Goal: Task Accomplishment & Management: Manage account settings

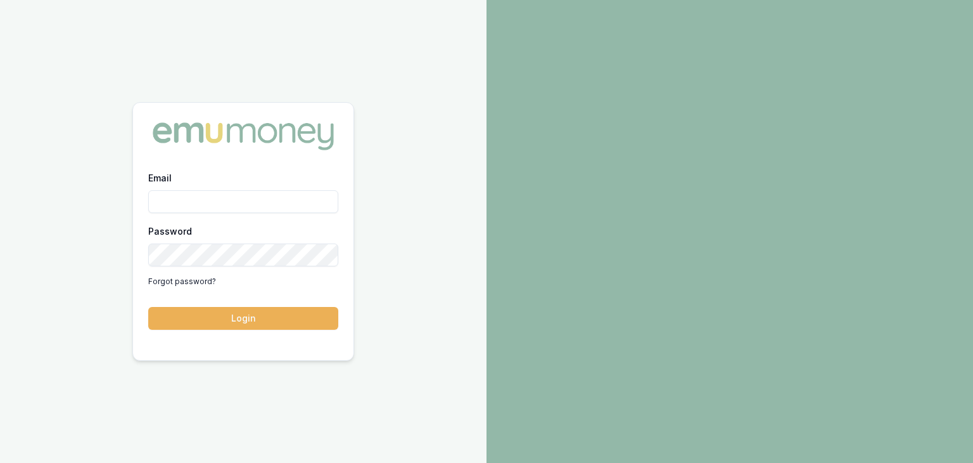
click at [215, 197] on input "Email" at bounding box center [243, 201] width 190 height 23
type input "baron.ketterman@emumoney.com.au"
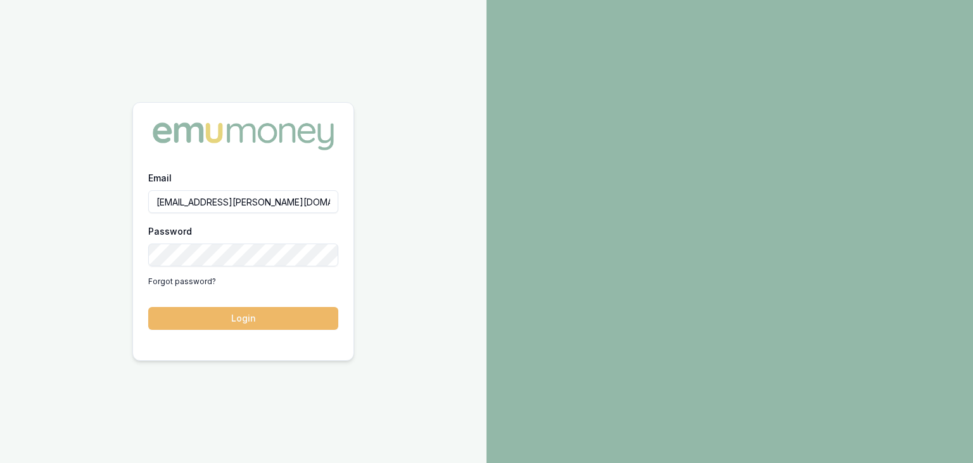
click at [243, 322] on button "Login" at bounding box center [243, 318] width 190 height 23
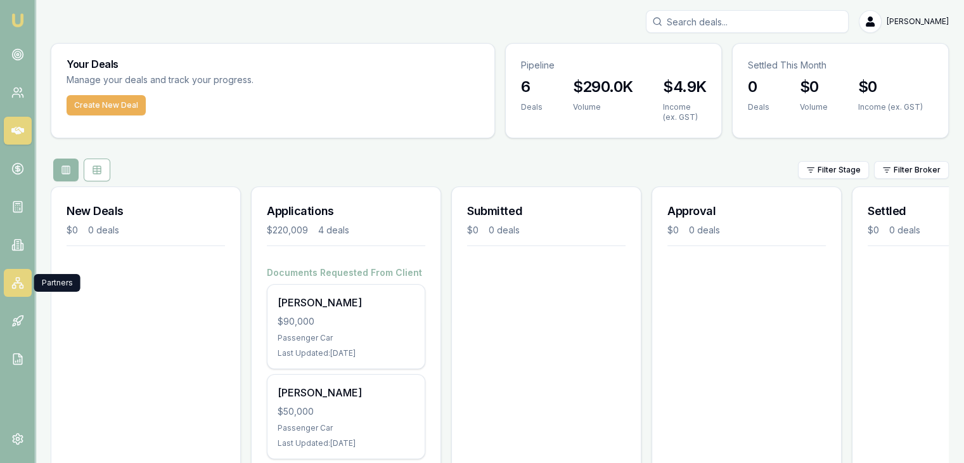
click at [15, 283] on icon at bounding box center [18, 284] width 8 height 2
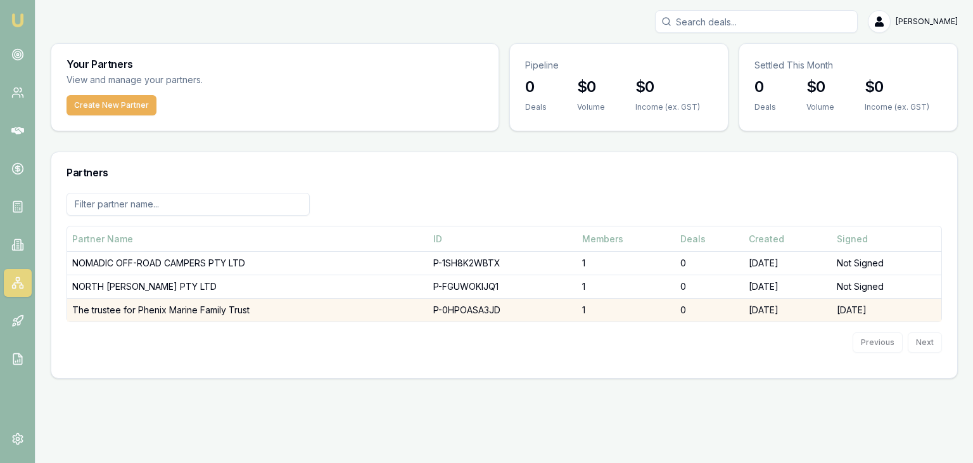
click at [208, 312] on td "The trustee for Phenix Marine Family Trust" at bounding box center [247, 309] width 361 height 23
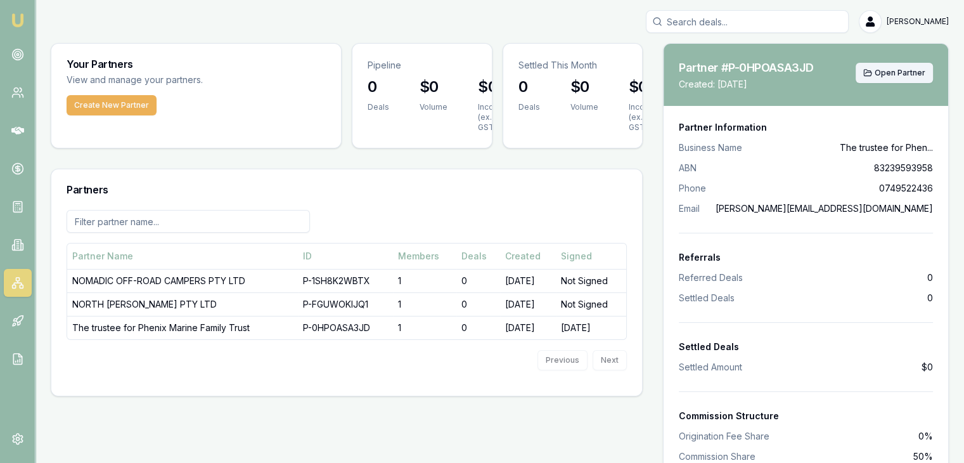
click at [890, 70] on span "Open Partner" at bounding box center [899, 73] width 51 height 10
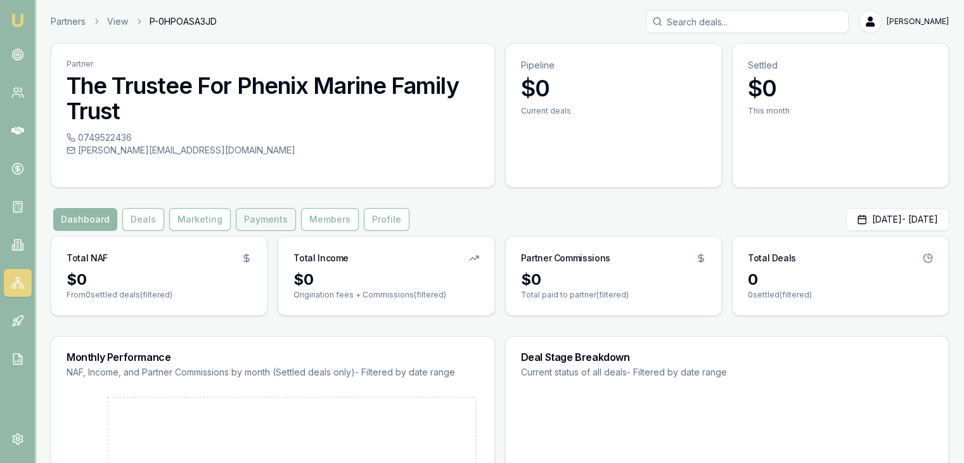
click at [260, 216] on button "Payments" at bounding box center [266, 219] width 60 height 23
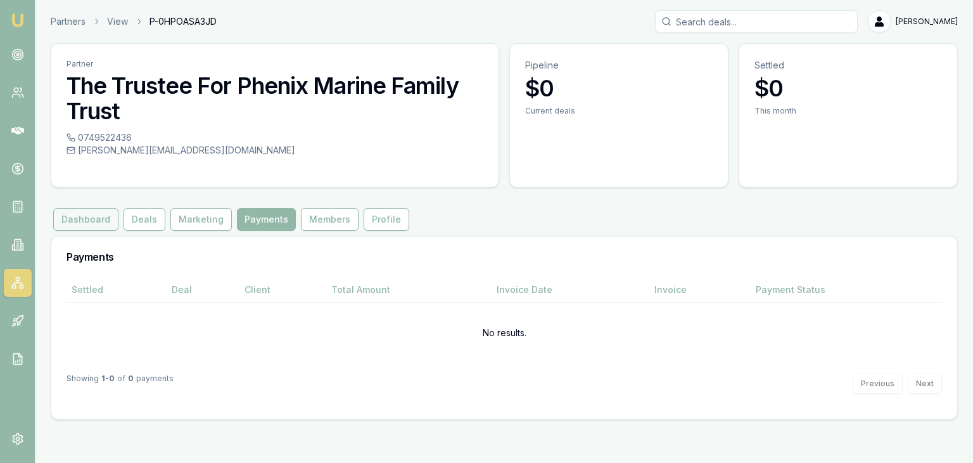
click at [75, 219] on button "Dashboard" at bounding box center [85, 219] width 65 height 23
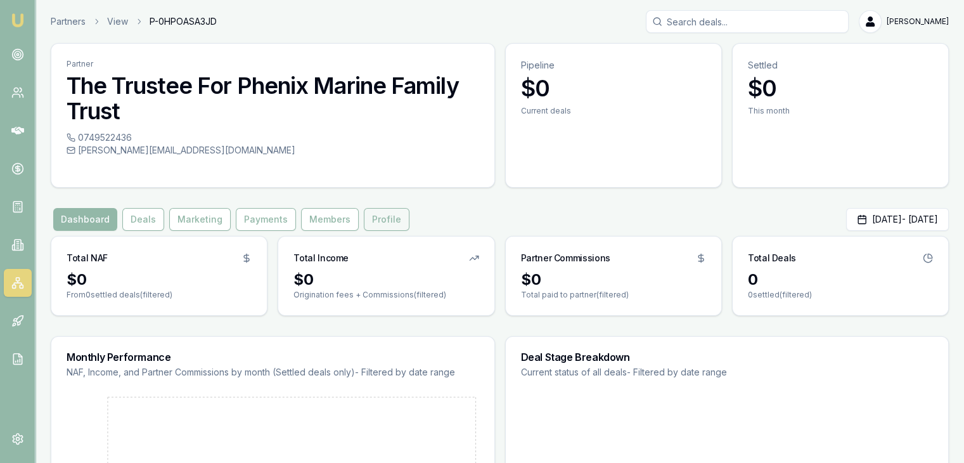
click at [378, 219] on button "Profile" at bounding box center [387, 219] width 46 height 23
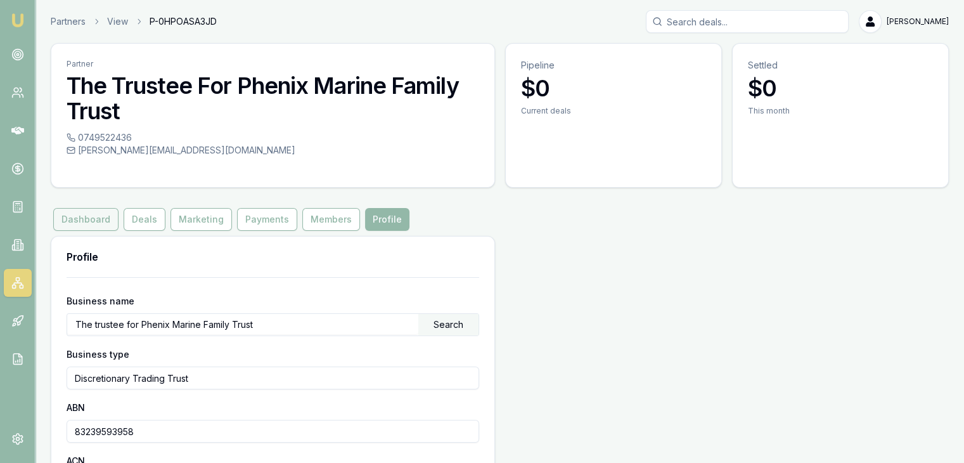
click at [80, 220] on button "Dashboard" at bounding box center [85, 219] width 65 height 23
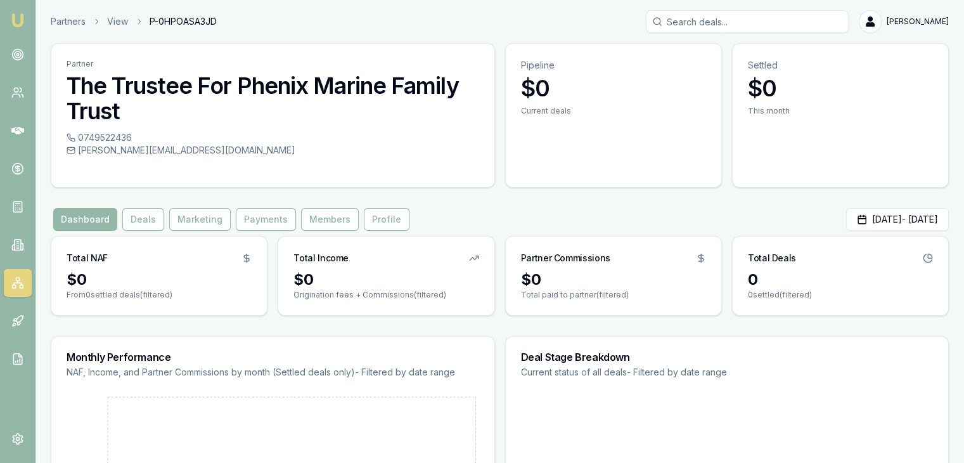
click at [241, 120] on h3 "The Trustee For Phenix Marine Family Trust" at bounding box center [273, 98] width 413 height 51
click at [256, 86] on h3 "The Trustee For Phenix Marine Family Trust" at bounding box center [273, 98] width 413 height 51
click at [383, 217] on button "Profile" at bounding box center [387, 219] width 46 height 23
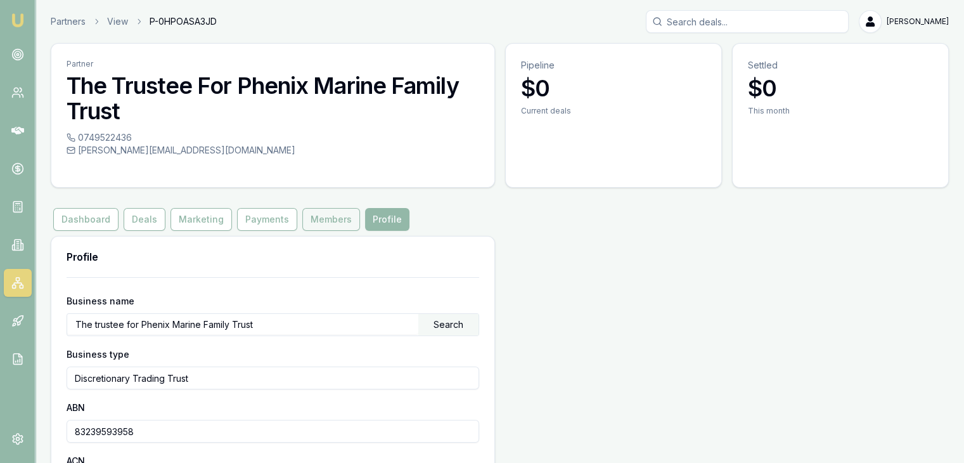
click at [315, 221] on button "Members" at bounding box center [331, 219] width 58 height 23
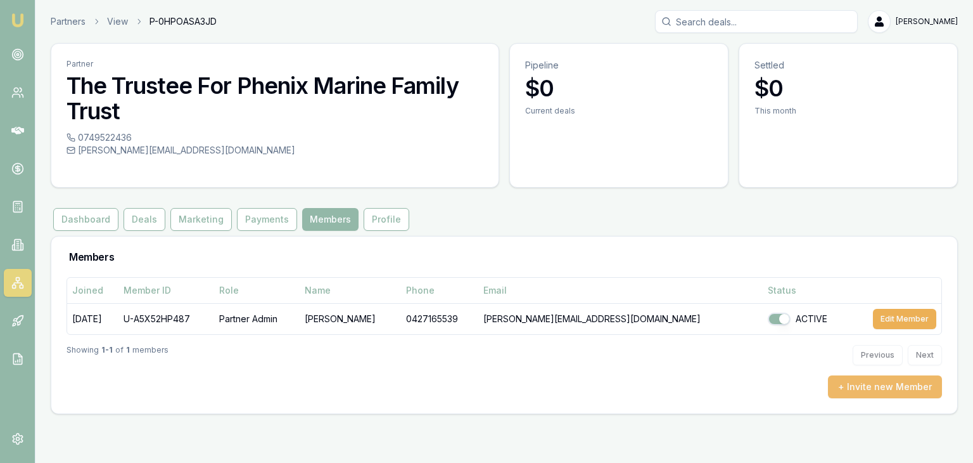
click at [864, 386] on button "+ Invite new Member" at bounding box center [885, 386] width 114 height 23
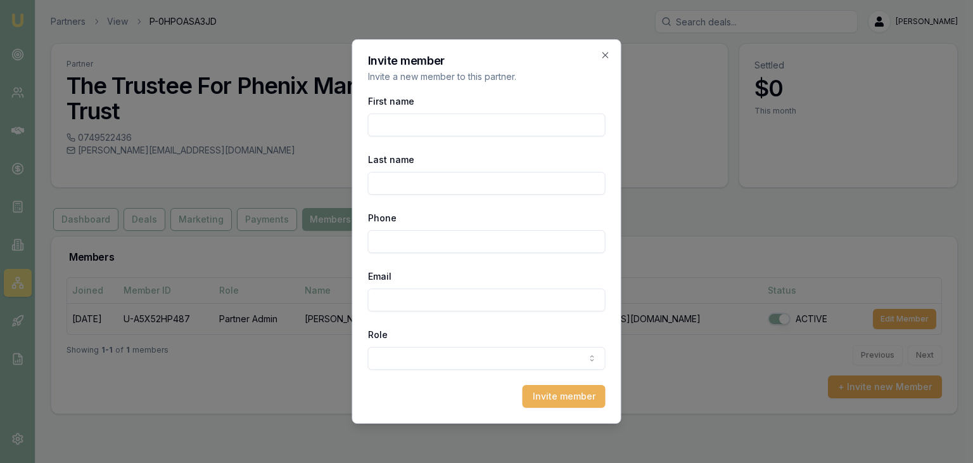
click at [398, 182] on input "Last name" at bounding box center [487, 183] width 238 height 23
click at [387, 122] on input "First name" at bounding box center [487, 124] width 238 height 23
type input "Ryan"
click at [378, 246] on input "Phone" at bounding box center [487, 241] width 238 height 23
type input "0448 635 085"
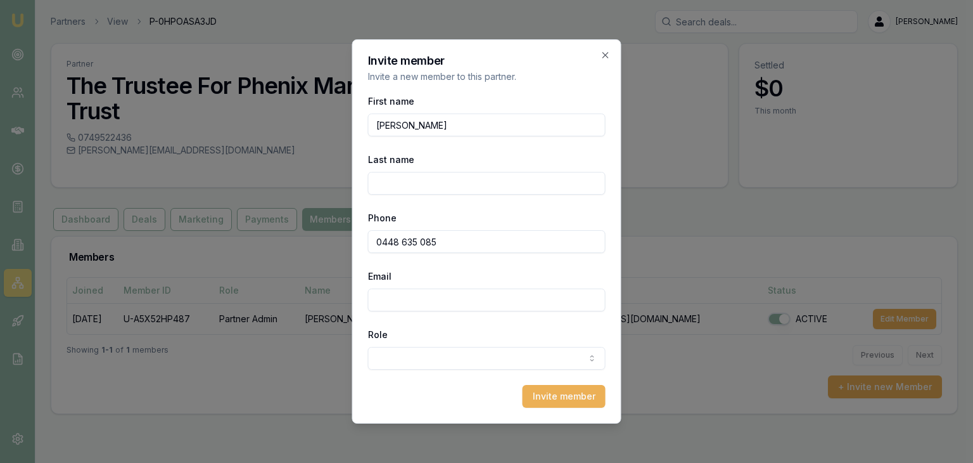
click at [385, 296] on input "Email" at bounding box center [487, 299] width 238 height 23
type input "PPSSales@phoenixpowersports.com.au"
click at [399, 358] on body "Emu Broker Partners View P-0HPOASA3JD Baron Ketterman Toggle Menu Partner The T…" at bounding box center [486, 231] width 973 height 463
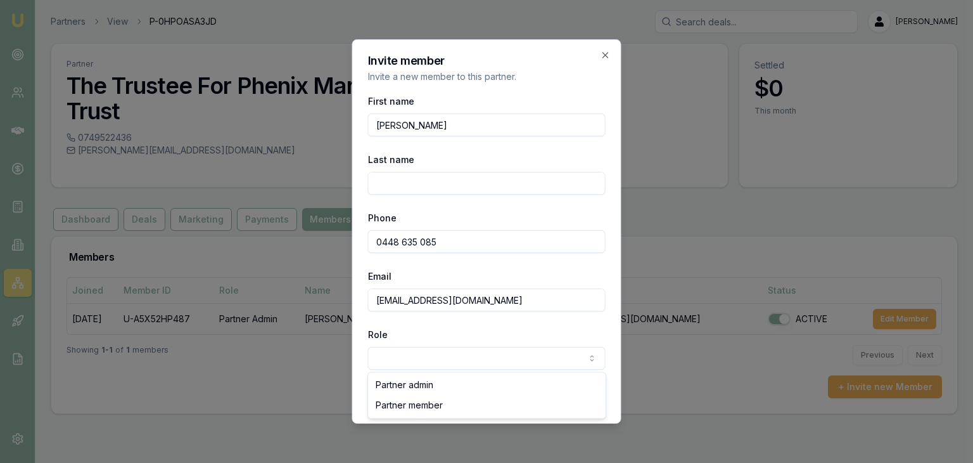
select select "PARTNER_MEMBER"
click at [391, 178] on input "Last name" at bounding box center [487, 183] width 238 height 23
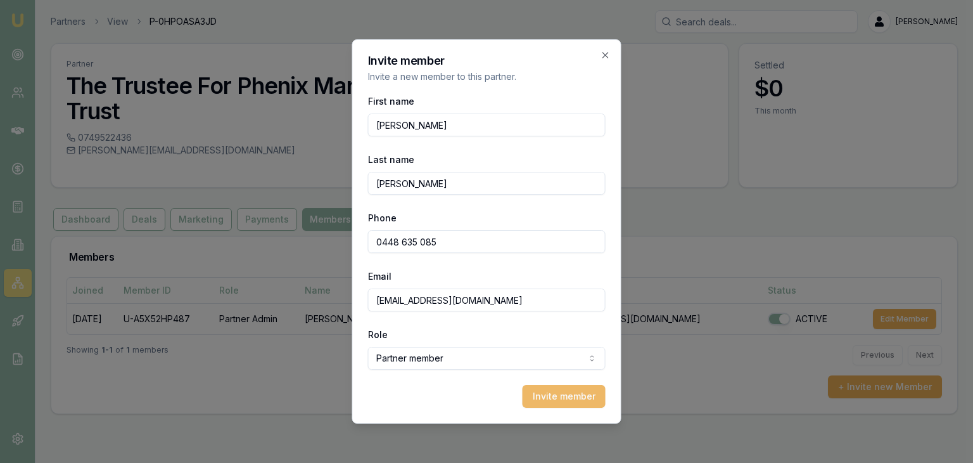
type input "Hawkins"
click at [559, 399] on button "Invite member" at bounding box center [564, 396] width 83 height 23
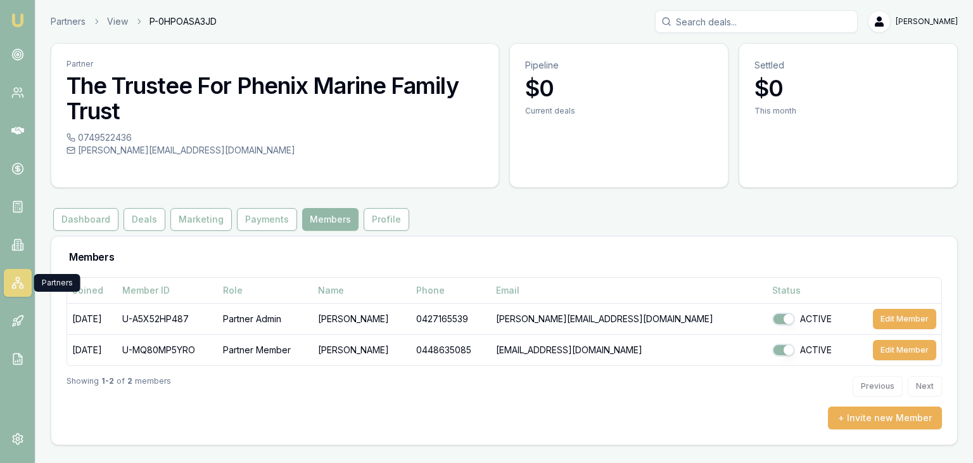
click at [19, 281] on icon at bounding box center [17, 282] width 13 height 13
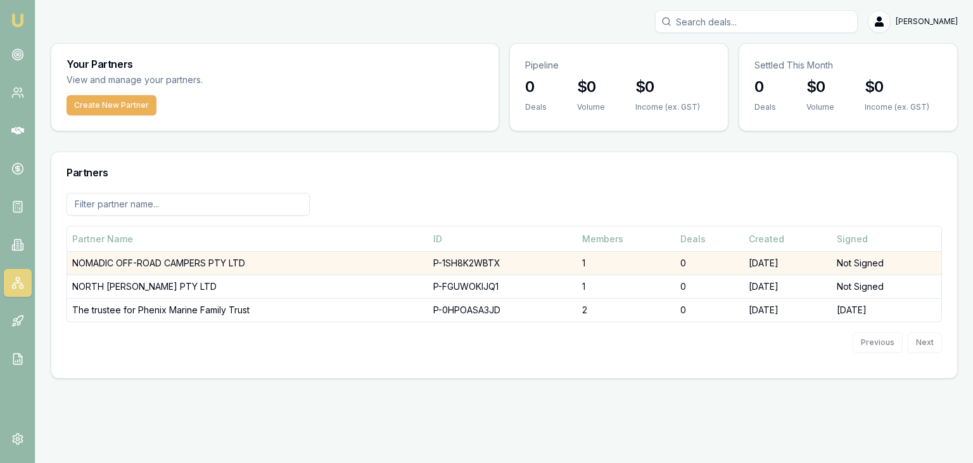
click at [307, 262] on td "NOMADIC OFF-ROAD CAMPERS PTY LTD" at bounding box center [247, 263] width 361 height 23
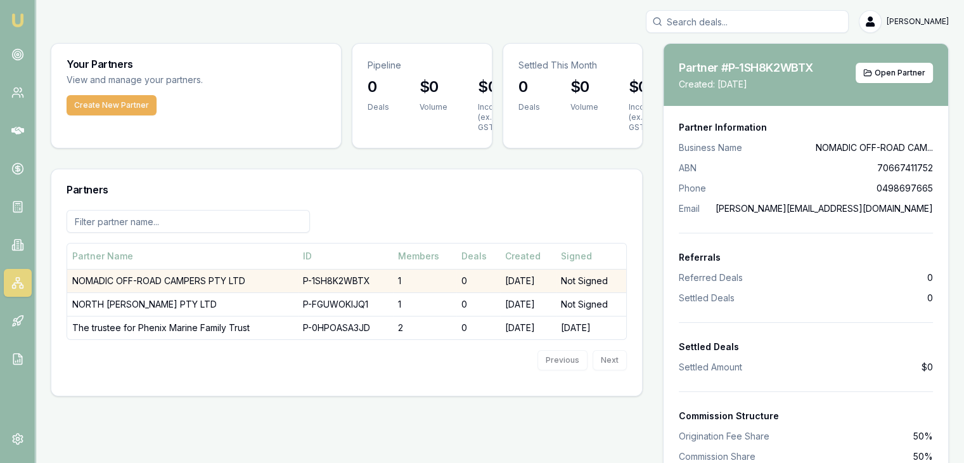
click at [141, 279] on td "NOMADIC OFF-ROAD CAMPERS PTY LTD" at bounding box center [182, 280] width 231 height 23
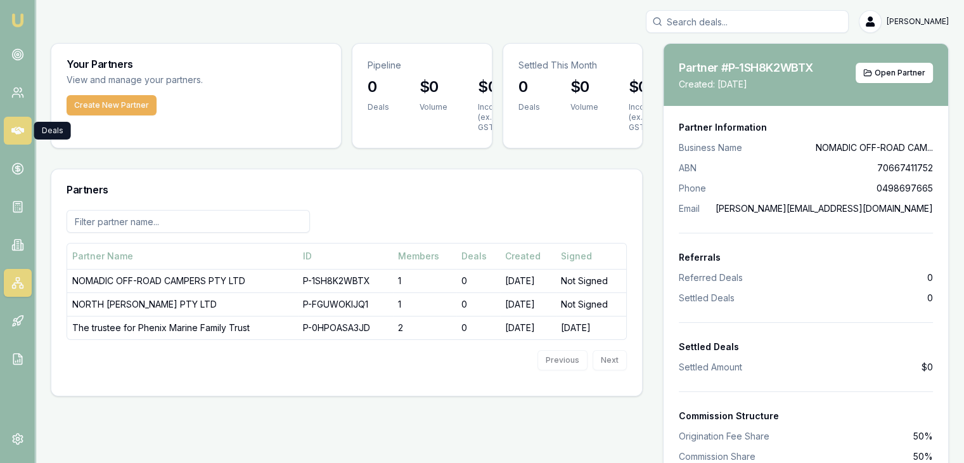
click at [16, 130] on icon at bounding box center [17, 131] width 13 height 8
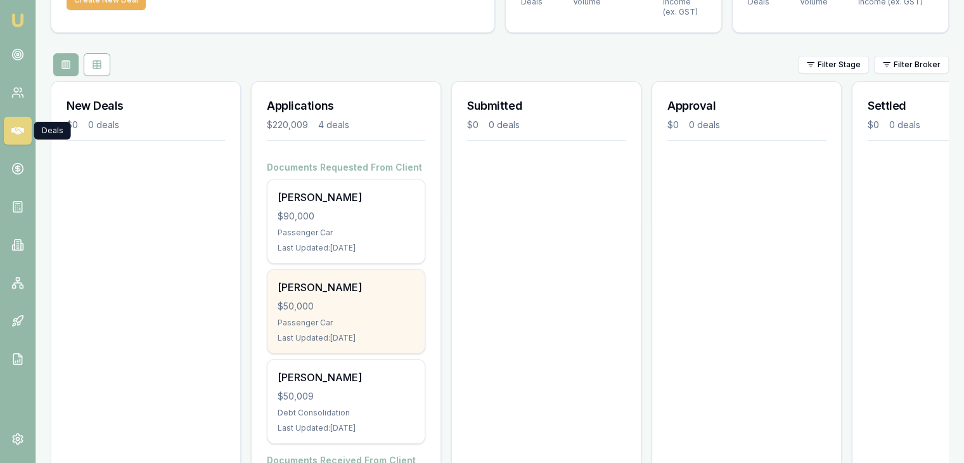
scroll to position [127, 0]
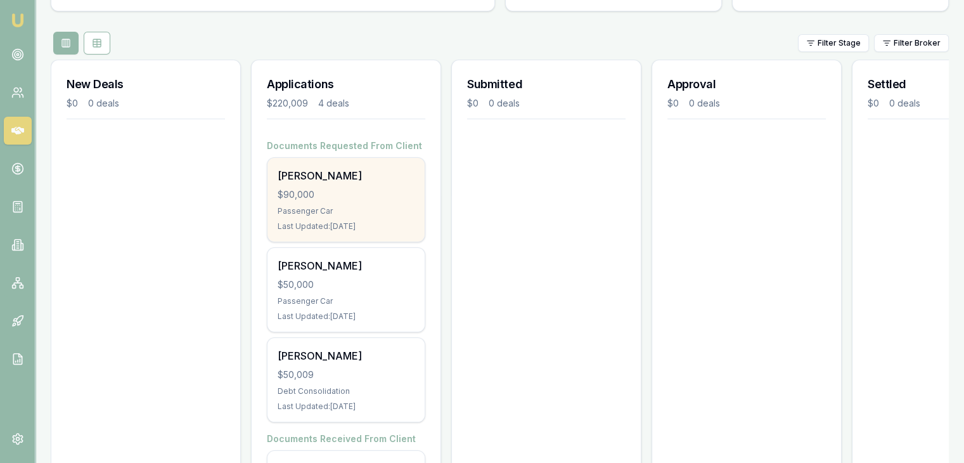
click at [312, 202] on div "Cameron Johnston $90,000 Passenger Car Last Updated: 1 day ago" at bounding box center [345, 200] width 157 height 84
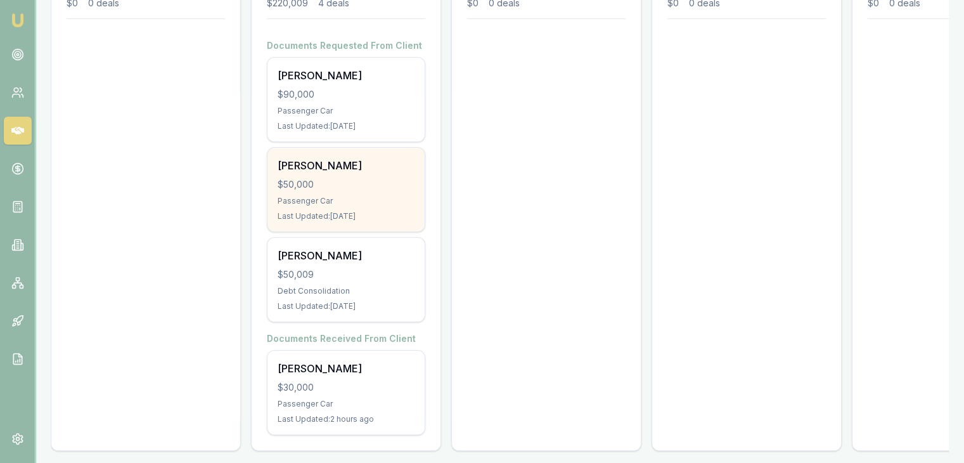
scroll to position [243, 0]
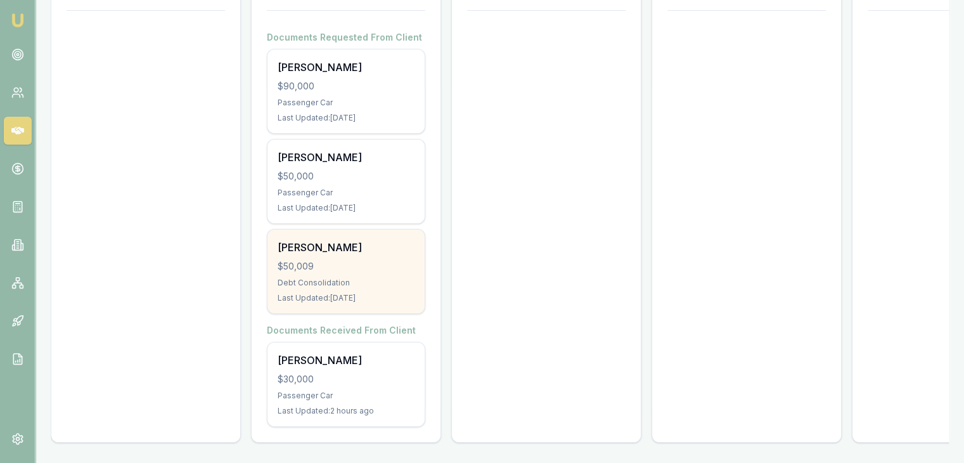
click at [363, 264] on div "Selena Isobel $50,009 Debt Consolidation Last Updated: 1 day ago" at bounding box center [345, 271] width 157 height 84
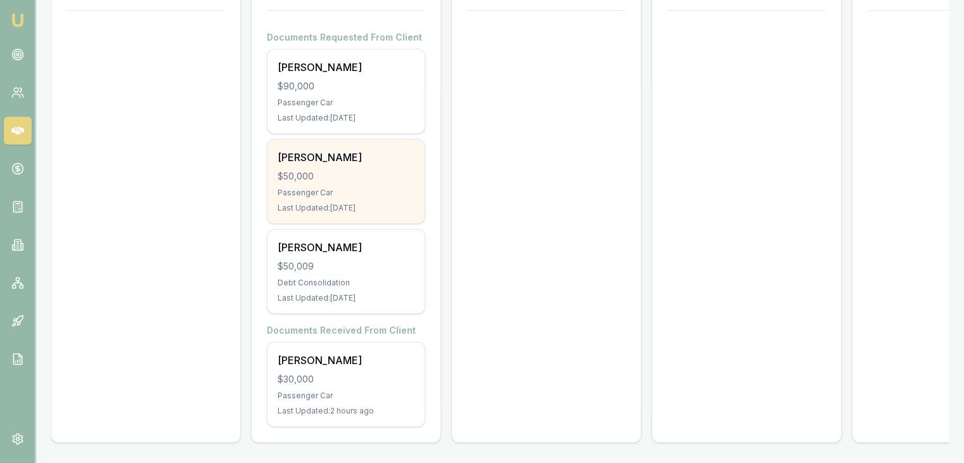
click at [314, 188] on div "Passenger Car" at bounding box center [346, 193] width 137 height 10
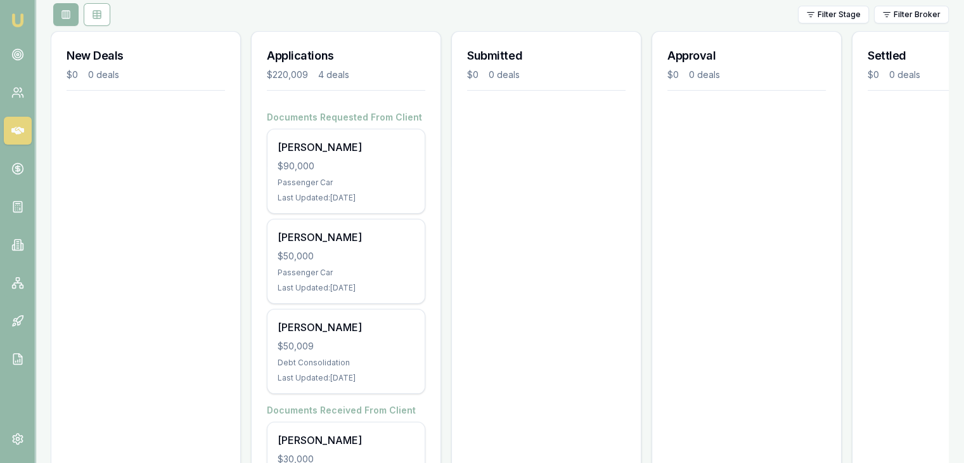
scroll to position [0, 0]
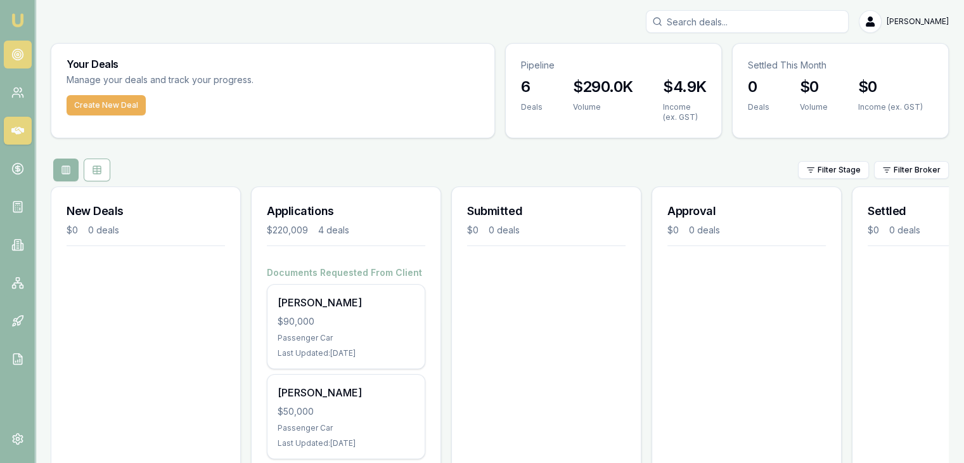
click at [13, 58] on circle at bounding box center [17, 54] width 11 height 11
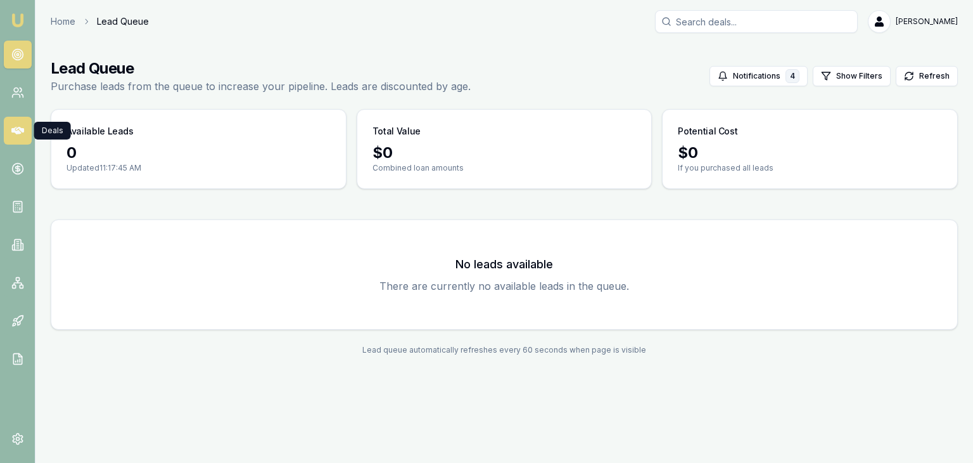
click at [15, 127] on icon at bounding box center [17, 131] width 13 height 8
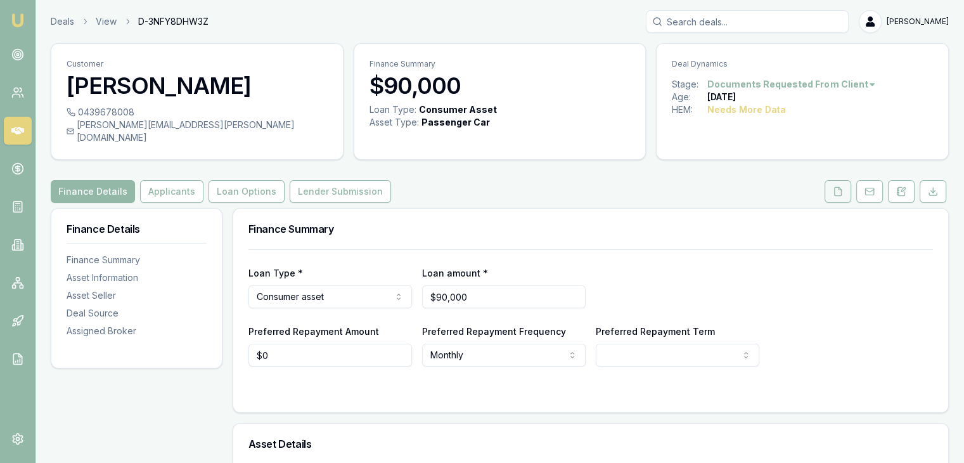
click at [836, 186] on icon at bounding box center [838, 191] width 10 height 10
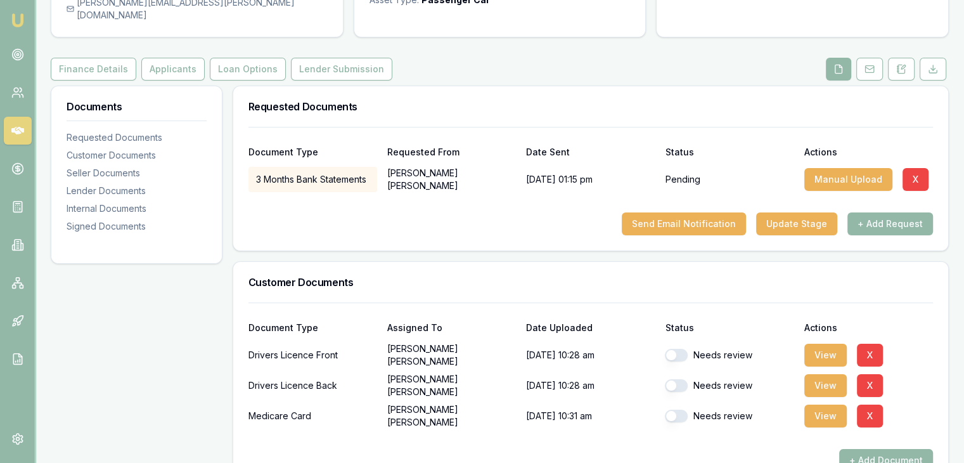
scroll to position [190, 0]
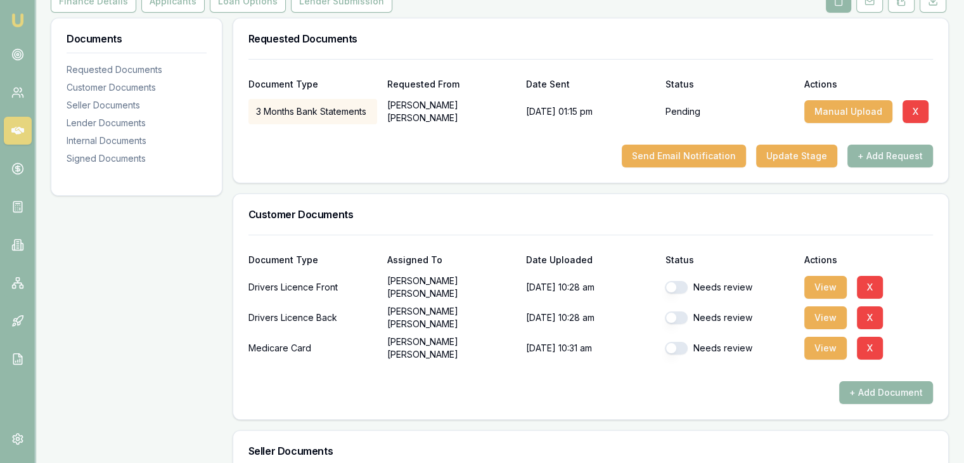
click at [682, 281] on button "button" at bounding box center [676, 287] width 23 height 13
checkbox input "false"
checkbox input "true"
click at [682, 311] on button "button" at bounding box center [676, 317] width 23 height 13
checkbox input "true"
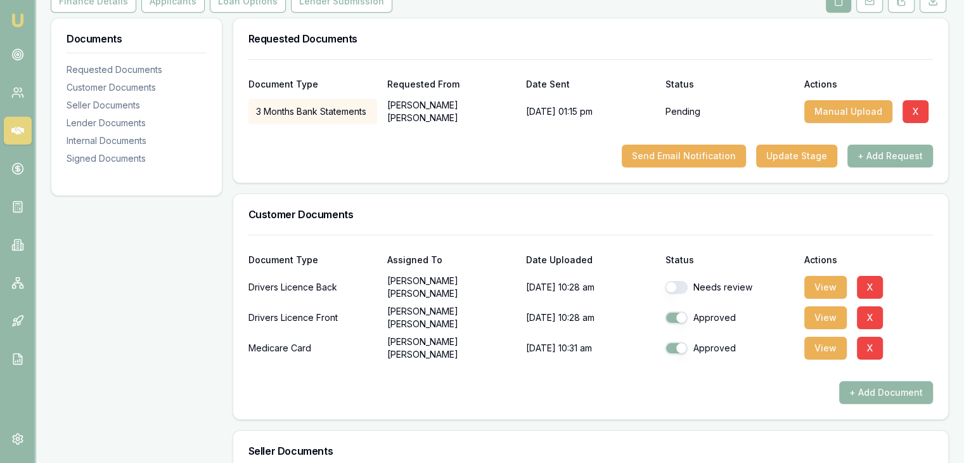
click at [681, 281] on button "button" at bounding box center [676, 287] width 23 height 13
checkbox input "true"
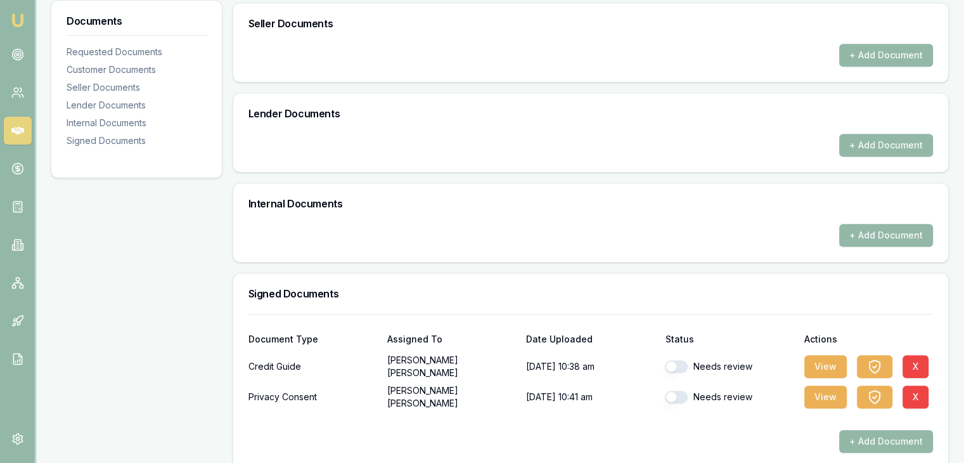
scroll to position [618, 0]
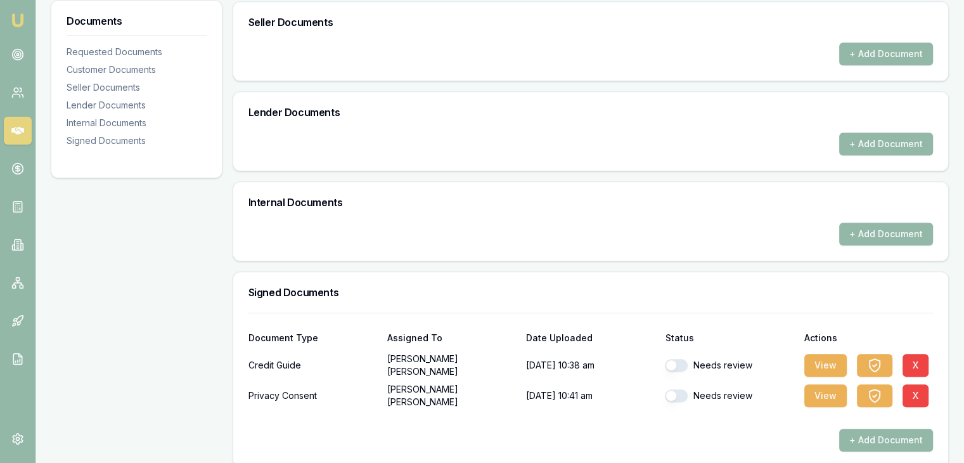
click at [684, 359] on button "button" at bounding box center [676, 365] width 23 height 13
checkbox input "true"
click at [683, 389] on button "button" at bounding box center [676, 395] width 23 height 13
checkbox input "true"
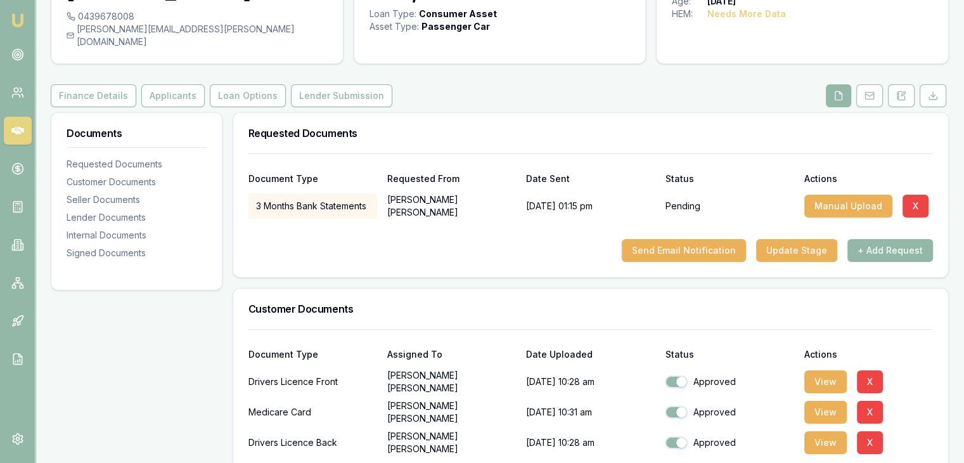
scroll to position [0, 0]
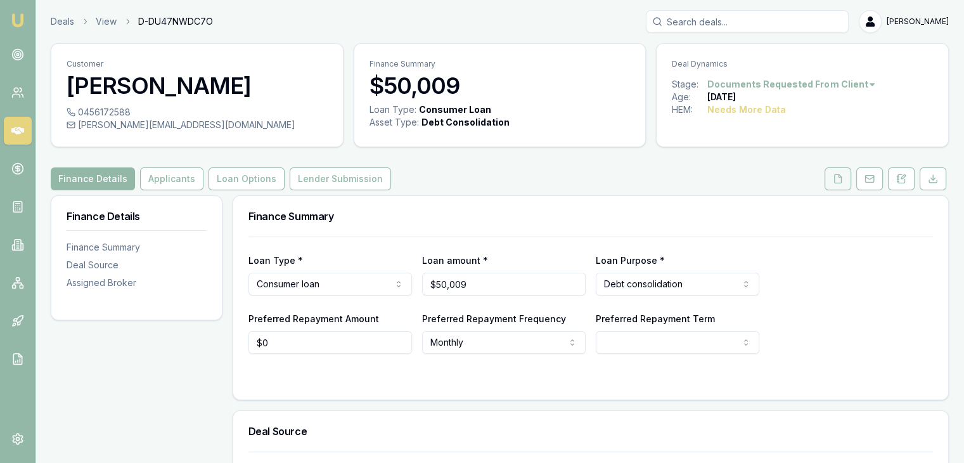
click at [835, 178] on icon at bounding box center [838, 178] width 7 height 8
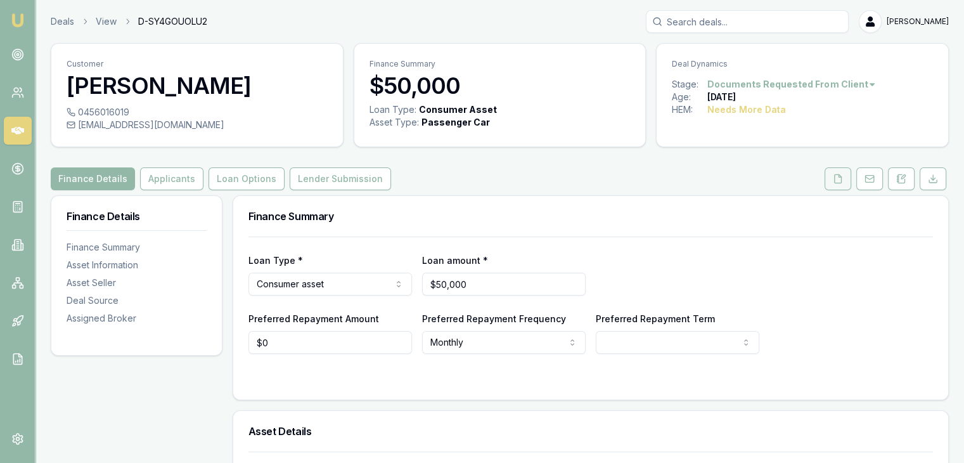
click at [840, 178] on icon at bounding box center [838, 179] width 10 height 10
